Goal: Transaction & Acquisition: Purchase product/service

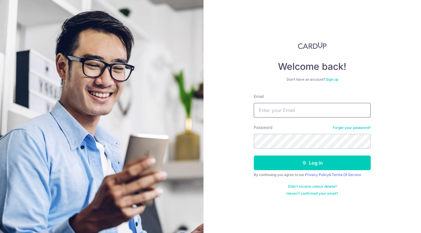
click at [263, 111] on input "Email" at bounding box center [312, 110] width 117 height 15
type input "[EMAIL_ADDRESS][DOMAIN_NAME]"
click at [312, 163] on button "Log in" at bounding box center [312, 163] width 117 height 15
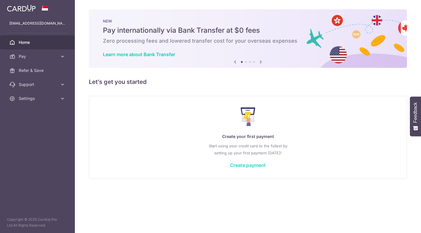
click at [237, 165] on link "Create payment" at bounding box center [248, 165] width 36 height 6
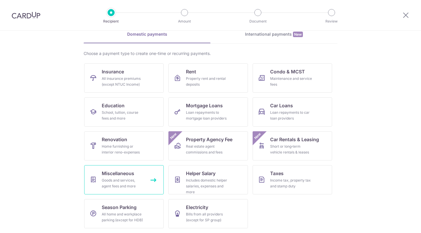
click at [135, 192] on link "Miscellaneous Goods and services, agent fees and more" at bounding box center [124, 179] width 80 height 29
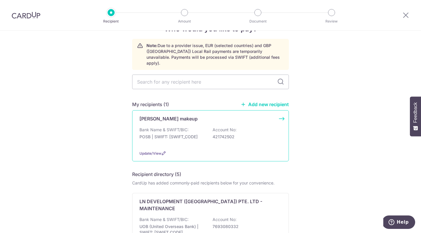
scroll to position [19, 0]
click at [175, 127] on p "Bank Name & SWIFT/BIC:" at bounding box center [163, 130] width 49 height 6
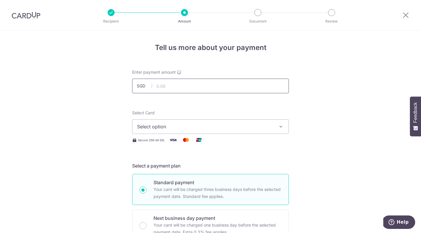
click at [192, 85] on input "text" at bounding box center [210, 86] width 157 height 15
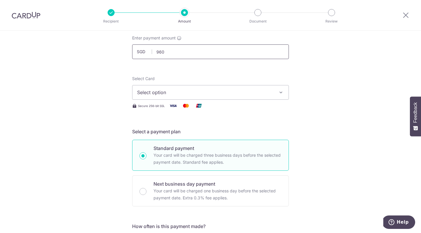
scroll to position [35, 0]
type input "960.00"
click at [223, 91] on span "Select option" at bounding box center [205, 91] width 136 height 7
click at [221, 83] on div "Select Card Select option Add credit card" at bounding box center [210, 87] width 157 height 24
click at [206, 90] on span "Select option" at bounding box center [205, 91] width 136 height 7
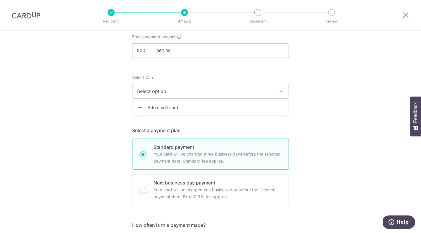
click at [181, 111] on link "Add credit card" at bounding box center [210, 107] width 156 height 11
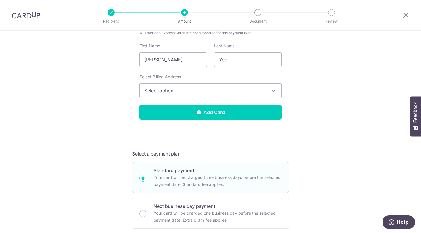
scroll to position [167, 0]
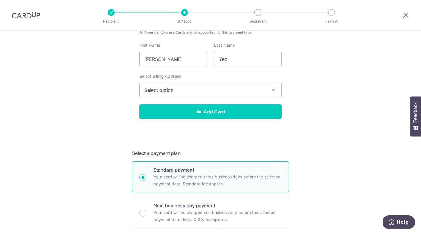
click at [186, 89] on span "Select option" at bounding box center [205, 90] width 122 height 7
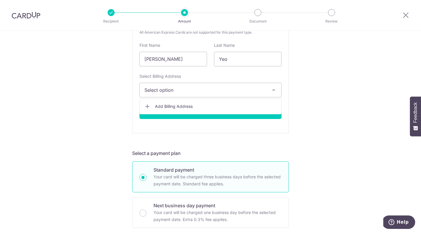
click at [182, 106] on span "Add Billing Address" at bounding box center [216, 107] width 122 height 6
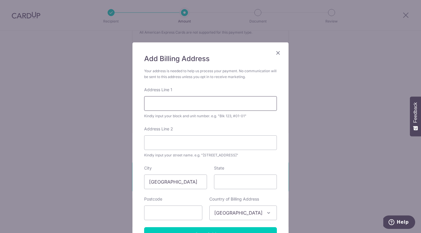
type input "B"
type input "23 Upper Serangoon View #08-05"
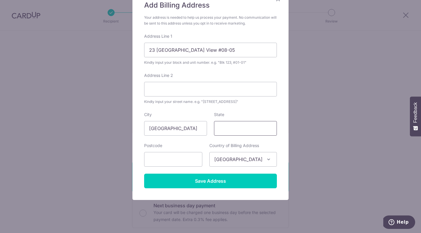
scroll to position [54, 0]
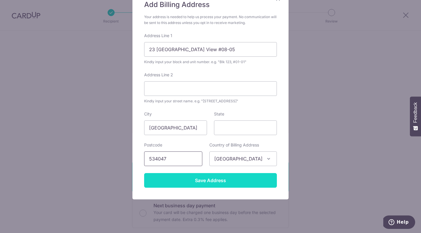
type input "534047"
click at [203, 177] on input "Save Address" at bounding box center [210, 180] width 133 height 15
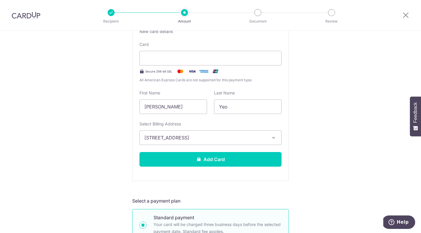
scroll to position [118, 0]
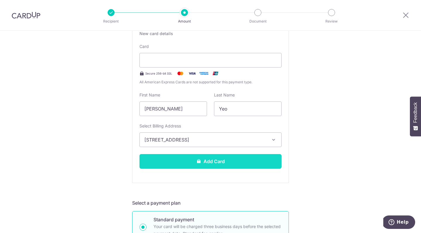
click at [206, 164] on button "Add Card" at bounding box center [210, 161] width 142 height 15
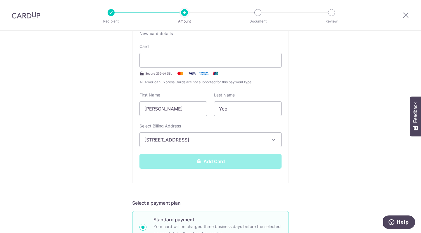
scroll to position [175, 0]
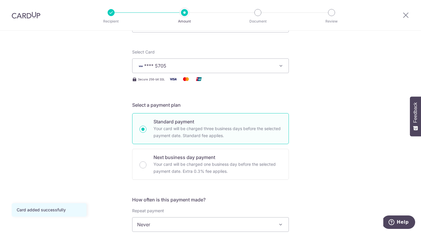
scroll to position [137, 0]
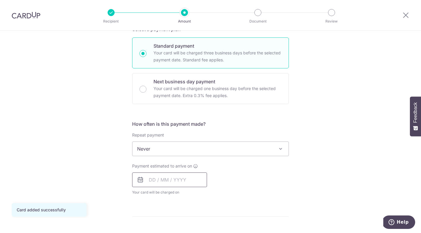
click at [175, 181] on input "text" at bounding box center [169, 180] width 75 height 15
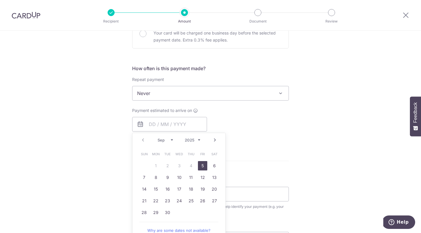
click at [203, 165] on link "5" at bounding box center [202, 165] width 9 height 9
type input "[DATE]"
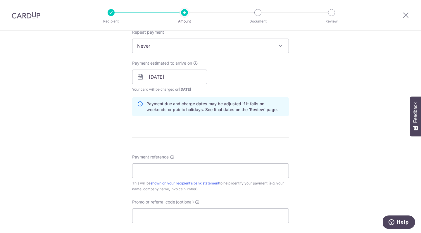
scroll to position [246, 0]
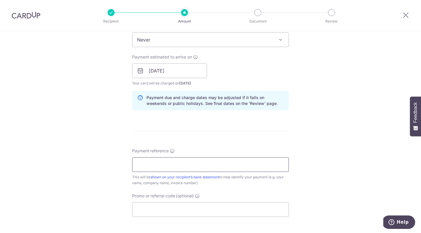
click at [183, 166] on input "Payment reference" at bounding box center [210, 164] width 157 height 15
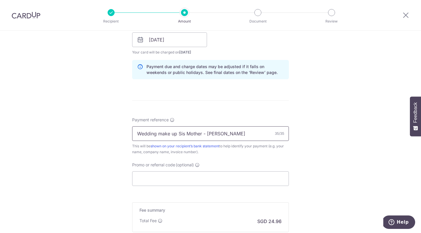
drag, startPoint x: 203, startPoint y: 133, endPoint x: 193, endPoint y: 134, distance: 10.2
click at [193, 134] on input "Wedding make up Sis Mother - Selvie" at bounding box center [210, 133] width 157 height 15
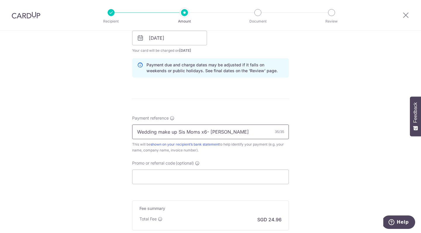
scroll to position [280, 0]
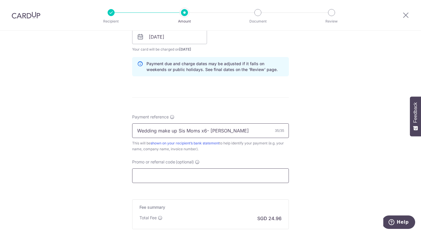
type input "Wedding make up Sis Moms x6- [PERSON_NAME]"
click at [161, 179] on input "Promo or referral code (optional)" at bounding box center [210, 175] width 157 height 15
click at [160, 174] on input "Promo or referral code (optional)" at bounding box center [210, 175] width 157 height 15
paste input "WILSONWEIJIEC478"
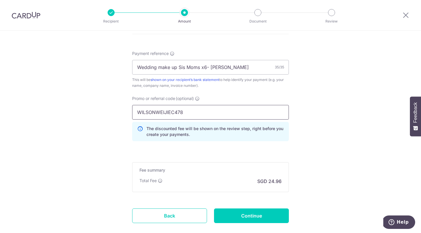
scroll to position [352, 0]
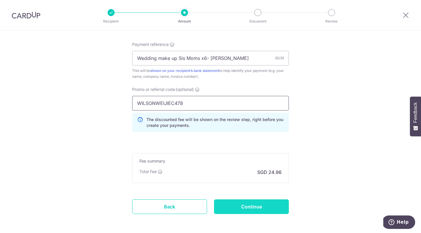
type input "WILSONWEIJIEC478"
click at [242, 206] on input "Continue" at bounding box center [251, 206] width 75 height 15
type input "Create Schedule"
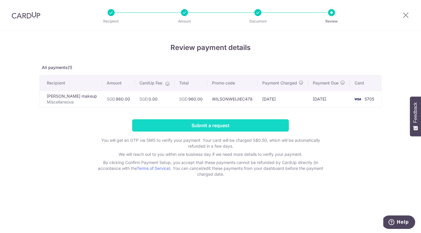
click at [243, 125] on input "Submit a request" at bounding box center [210, 125] width 157 height 12
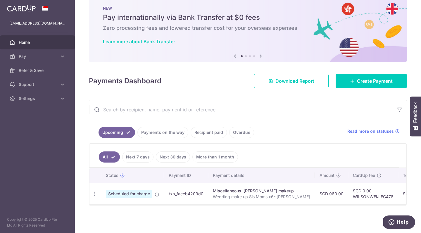
scroll to position [13, 0]
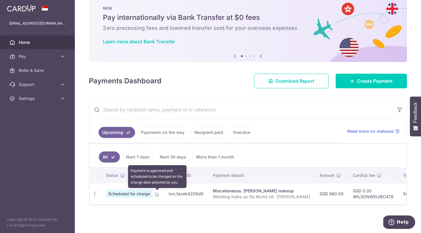
click at [157, 193] on icon at bounding box center [157, 194] width 5 height 5
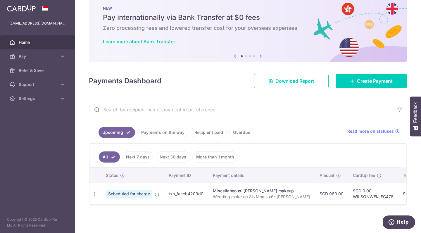
click at [233, 193] on div "Miscellaneous. [PERSON_NAME] makeup" at bounding box center [261, 191] width 97 height 6
click at [93, 195] on icon "button" at bounding box center [95, 194] width 6 height 6
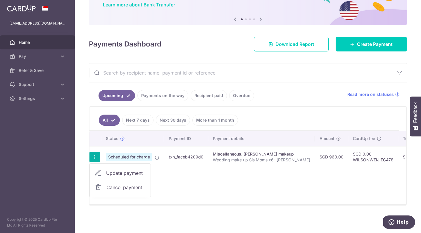
click at [269, 163] on td "Miscellaneous. [PERSON_NAME] makeup Wedding make up Sis Moms x6- [PERSON_NAME]" at bounding box center [261, 156] width 107 height 21
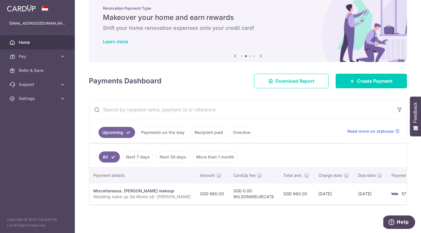
scroll to position [0, 119]
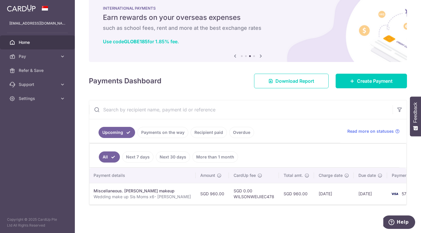
click at [173, 131] on link "Payments on the way" at bounding box center [162, 132] width 51 height 11
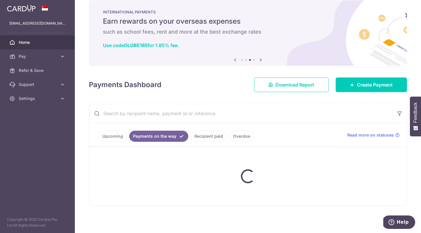
scroll to position [9, 0]
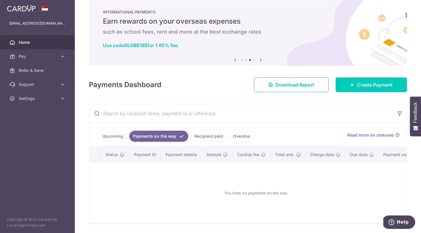
click at [122, 137] on link "Upcoming" at bounding box center [113, 136] width 28 height 11
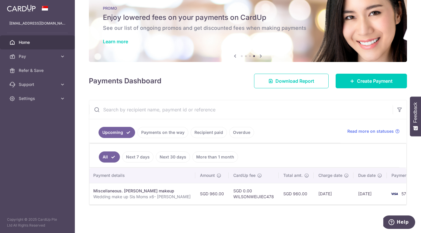
scroll to position [0, 119]
